Goal: Transaction & Acquisition: Purchase product/service

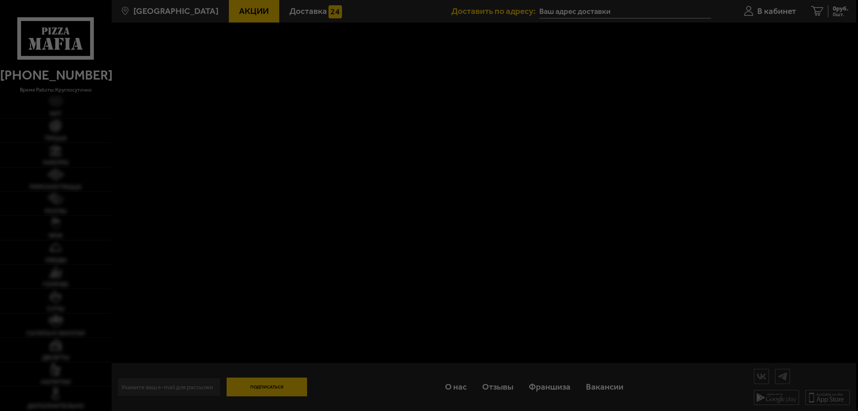
type input "[STREET_ADDRESS]"
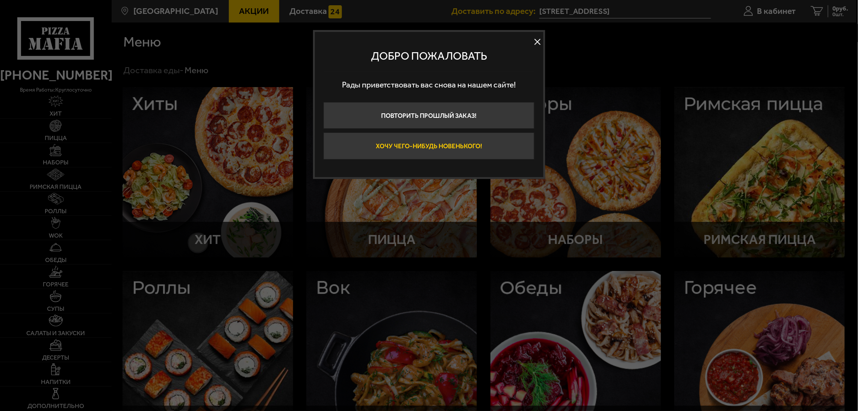
click at [445, 145] on button "Хочу чего-нибудь новенького!" at bounding box center [429, 146] width 211 height 27
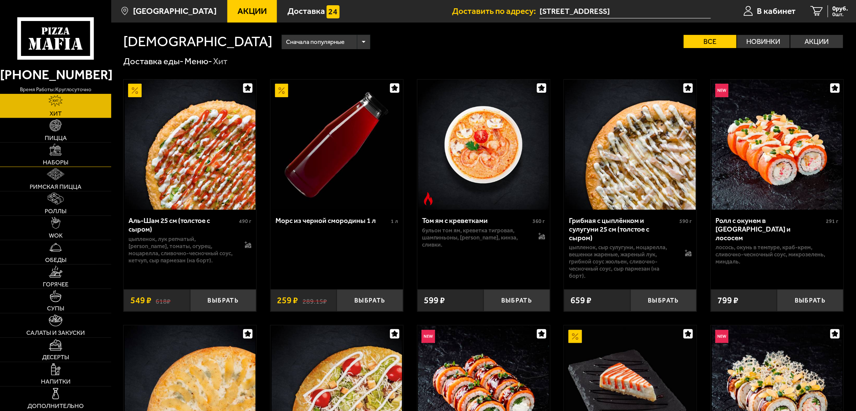
click at [60, 161] on span "Наборы" at bounding box center [56, 163] width 26 height 6
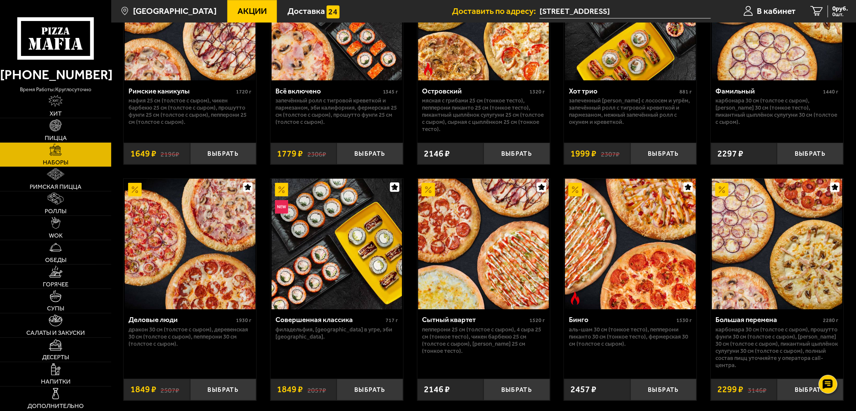
scroll to position [789, 0]
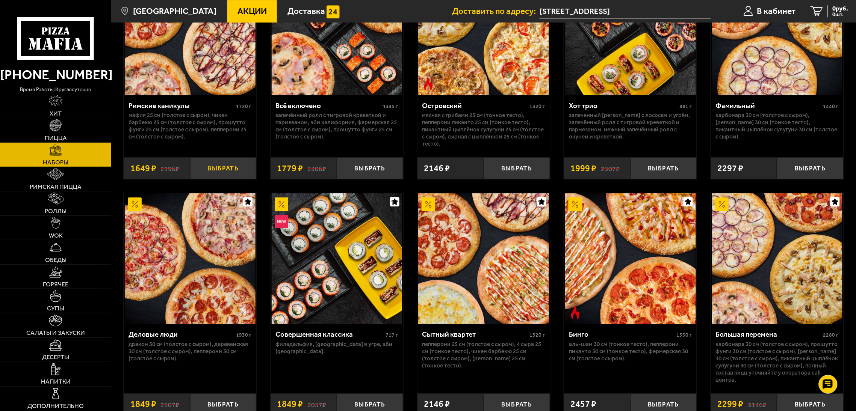
click at [221, 172] on button "Выбрать" at bounding box center [223, 168] width 67 height 22
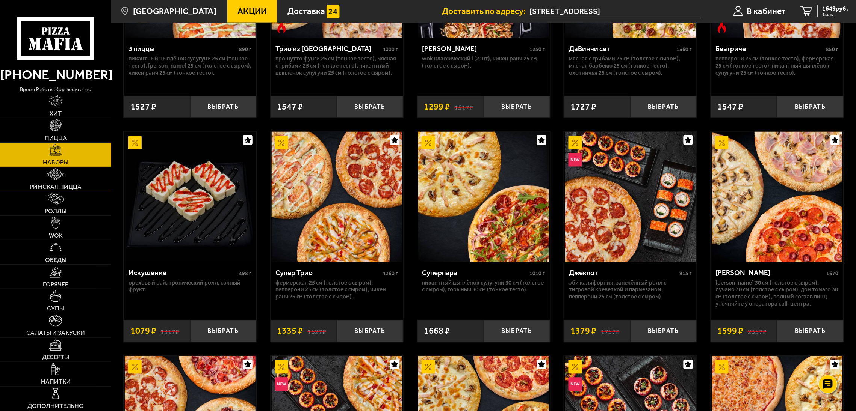
scroll to position [395, 0]
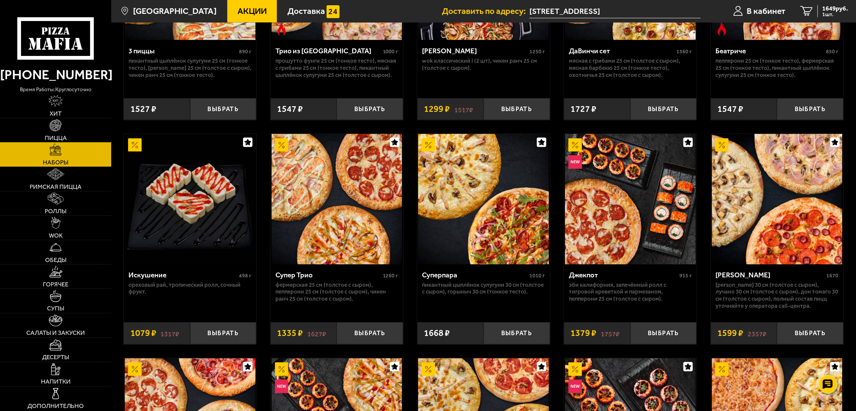
click at [64, 130] on link "Пицца" at bounding box center [55, 130] width 111 height 24
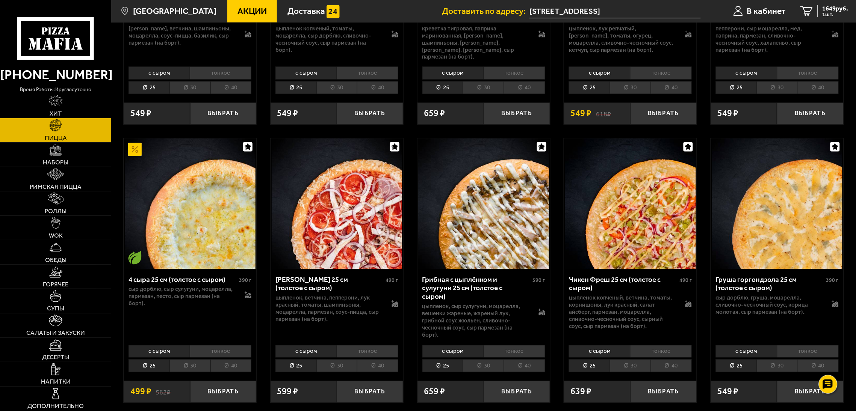
scroll to position [507, 0]
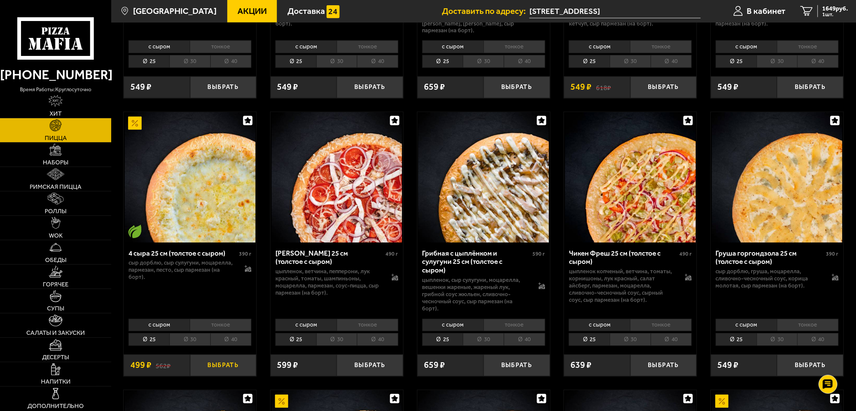
click at [224, 357] on button "Выбрать" at bounding box center [223, 366] width 67 height 22
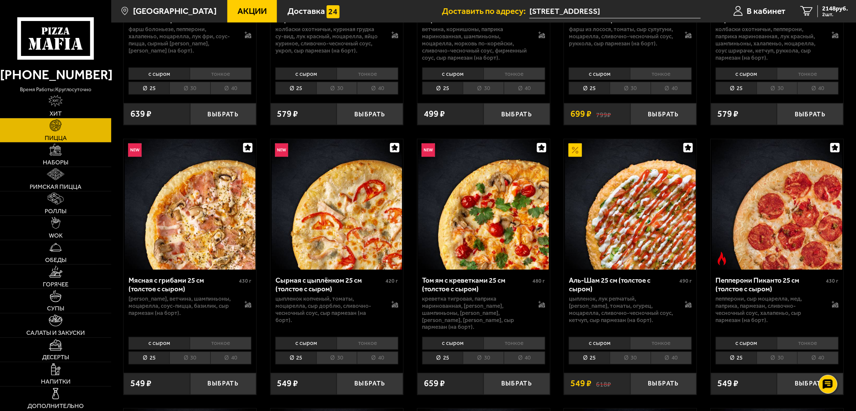
scroll to position [0, 0]
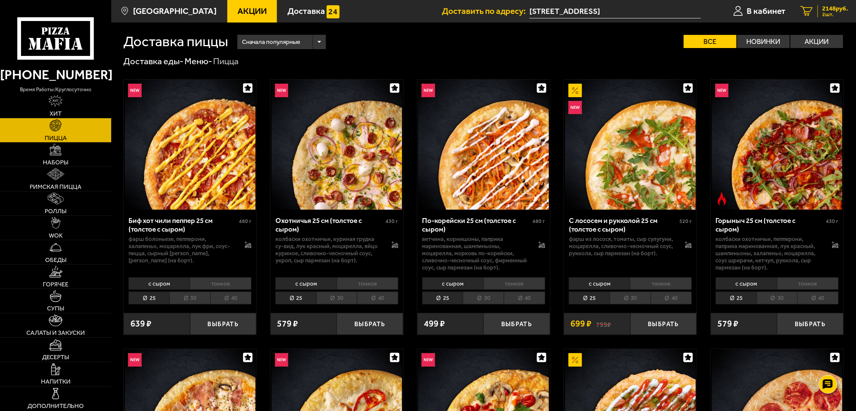
click at [829, 10] on span "2148 руб." at bounding box center [836, 8] width 26 height 6
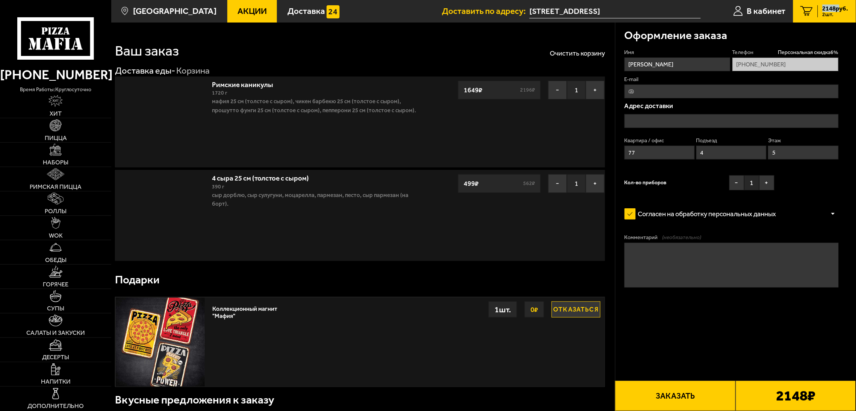
type input "[STREET_ADDRESS]"
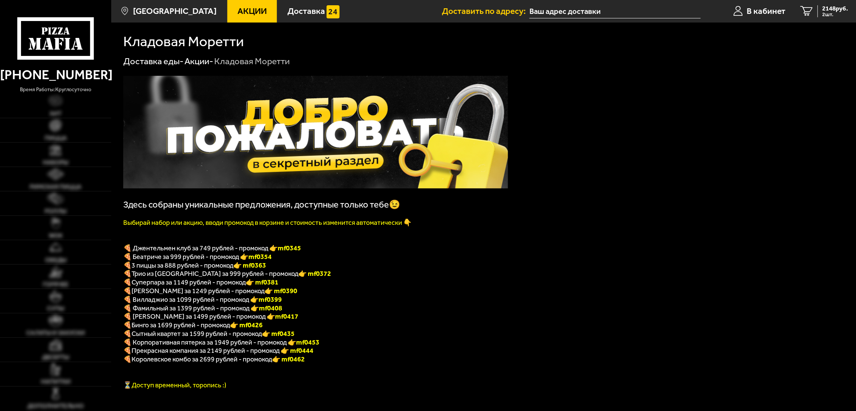
type input "Варшавская улица, 41к2"
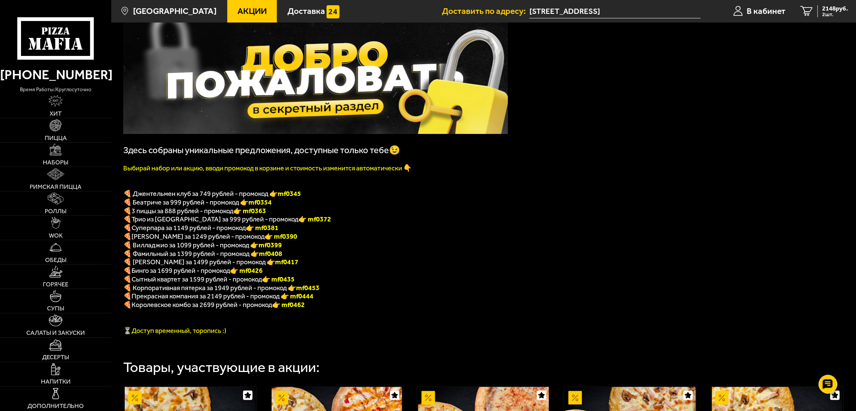
scroll to position [12, 0]
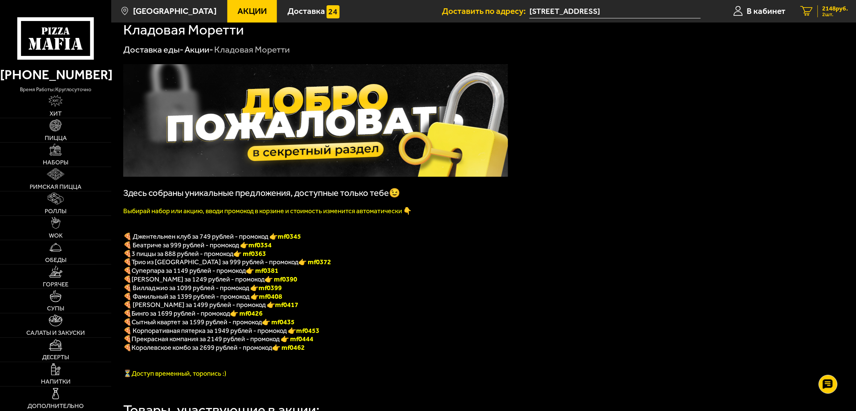
click at [829, 12] on span "2 шт." at bounding box center [836, 14] width 26 height 5
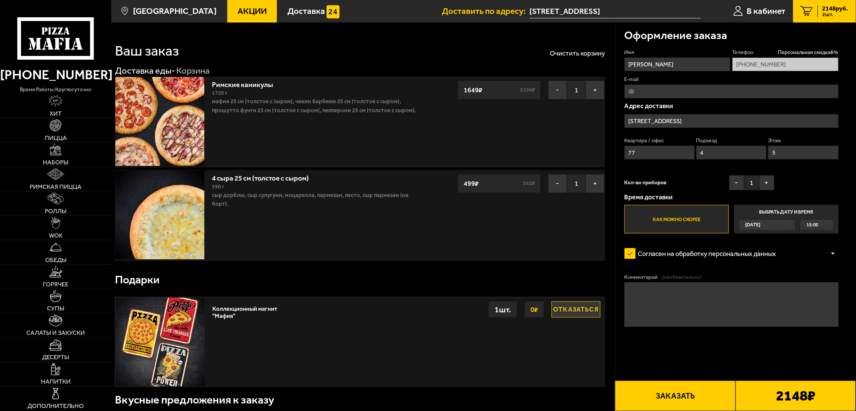
click at [673, 392] on button "Заказать" at bounding box center [675, 396] width 120 height 30
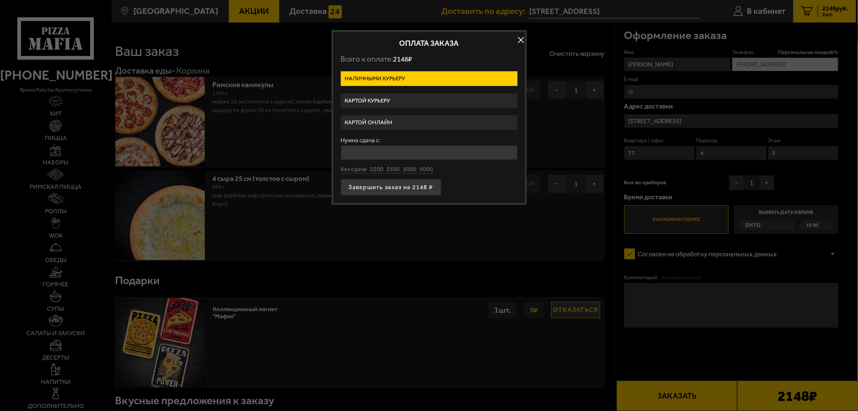
click at [385, 120] on label "Картой онлайн" at bounding box center [429, 122] width 177 height 15
click at [0, 0] on input "Картой онлайн" at bounding box center [0, 0] width 0 height 0
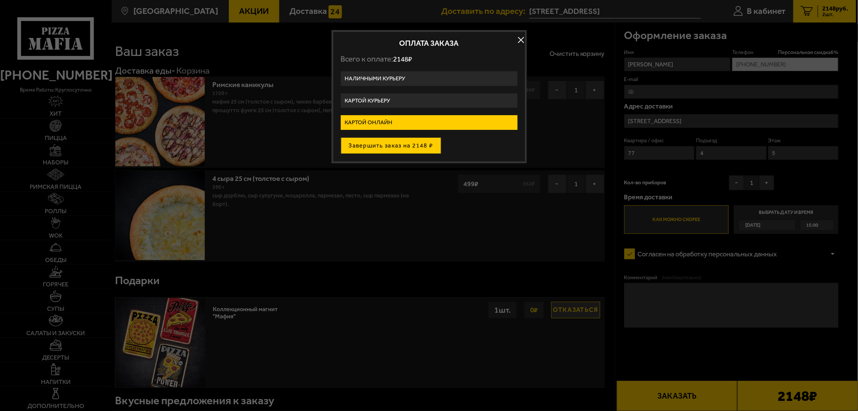
click at [395, 147] on button "Завершить заказ на 2148 ₽" at bounding box center [391, 146] width 100 height 17
